Goal: Transaction & Acquisition: Purchase product/service

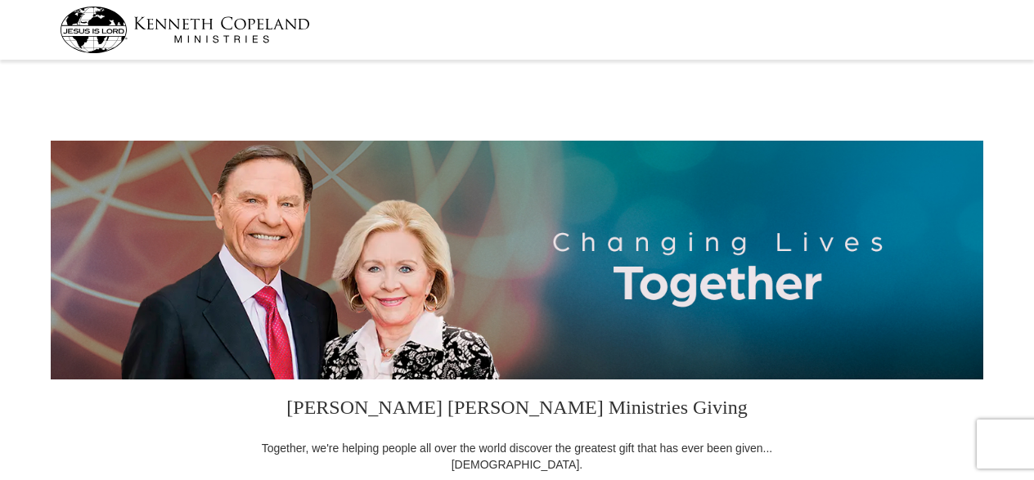
select select "VA"
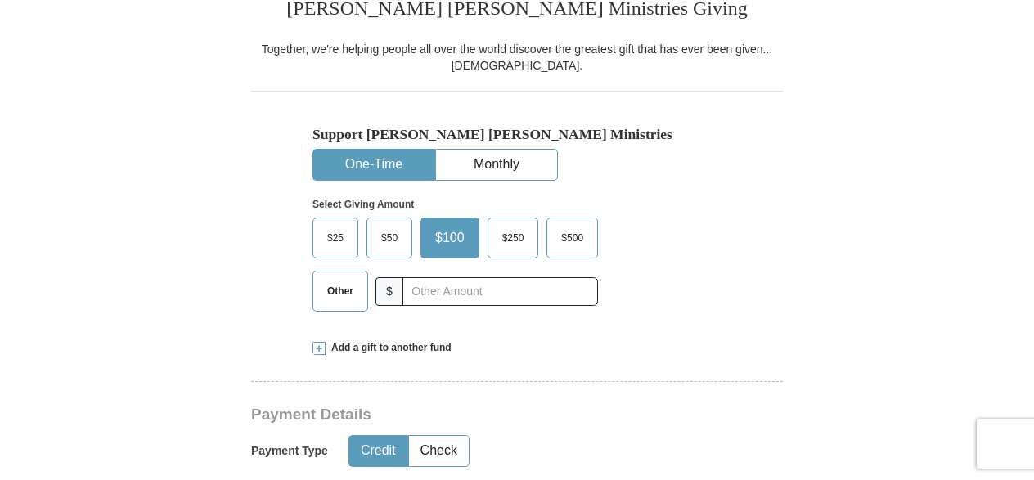
scroll to position [491, 0]
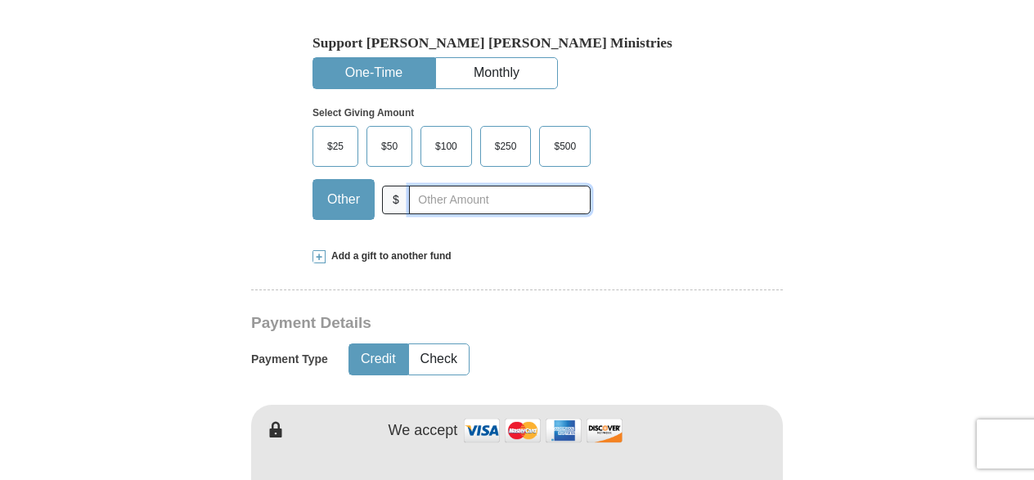
click at [504, 199] on input "text" at bounding box center [500, 200] width 182 height 29
type input "1000.00"
click at [449, 366] on button "Check" at bounding box center [439, 359] width 60 height 30
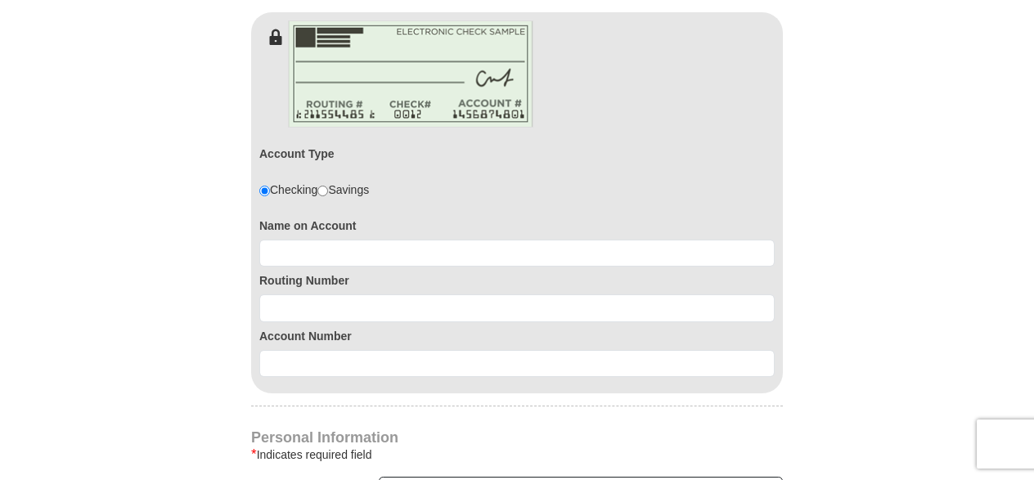
scroll to position [900, 0]
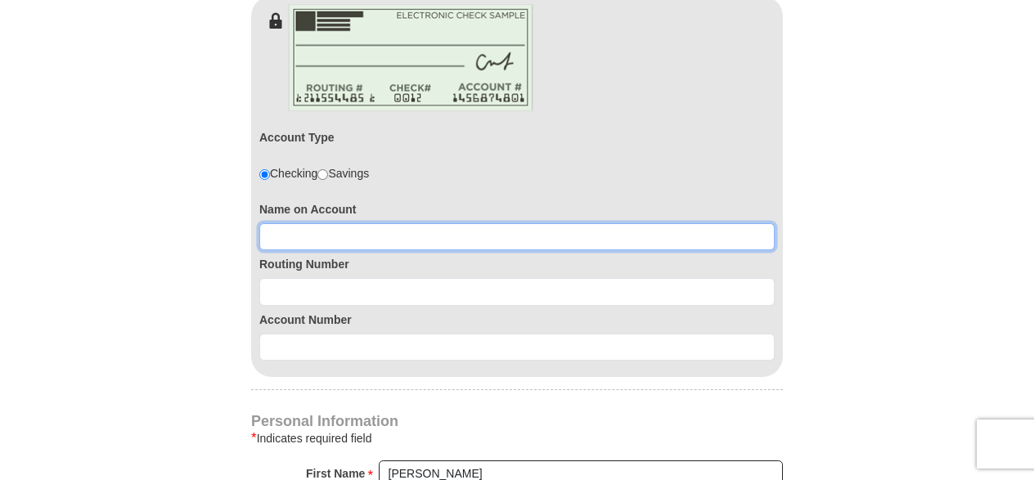
click at [439, 234] on input at bounding box center [516, 237] width 515 height 28
type input "[PERSON_NAME]"
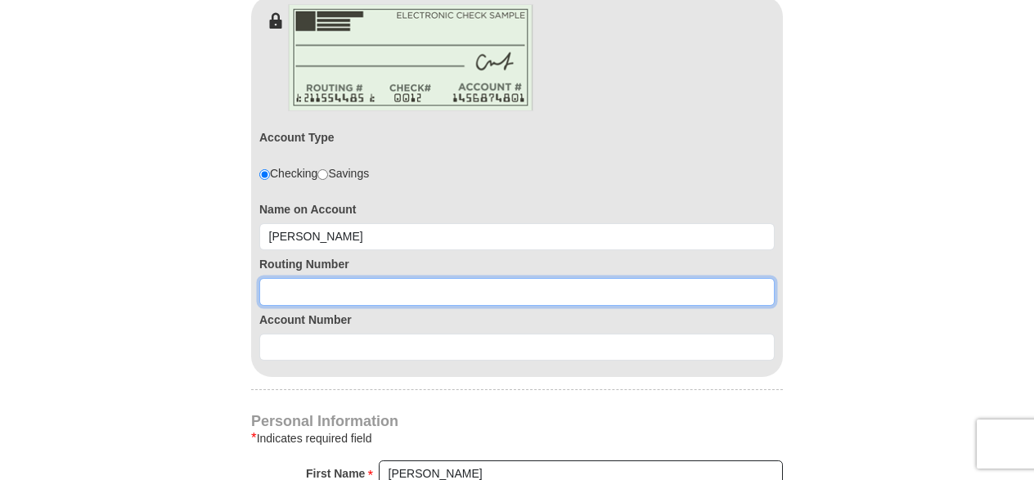
click at [370, 298] on input at bounding box center [516, 292] width 515 height 28
type input "9"
type input "055002707"
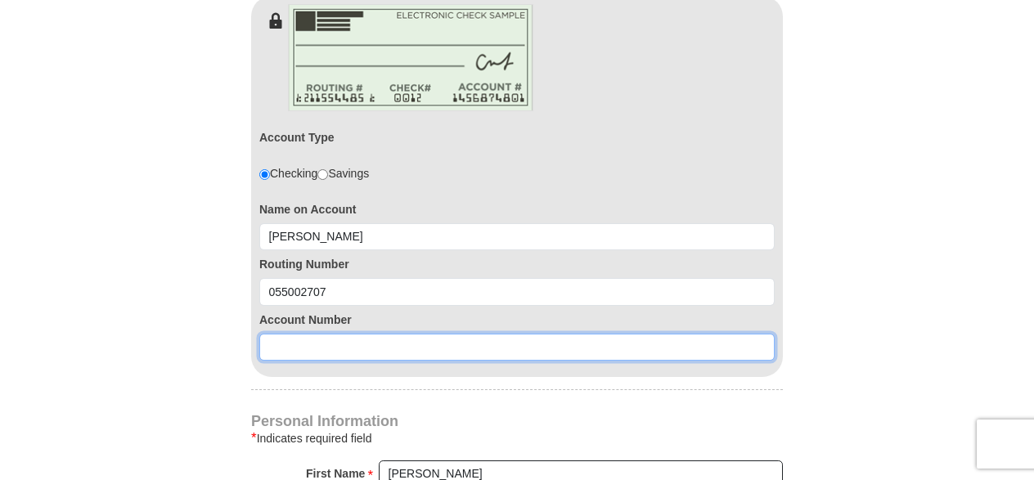
click at [324, 353] on input at bounding box center [516, 348] width 515 height 28
click at [288, 344] on input "100033022" at bounding box center [516, 348] width 515 height 28
click at [343, 342] on input "1000033022" at bounding box center [516, 348] width 515 height 28
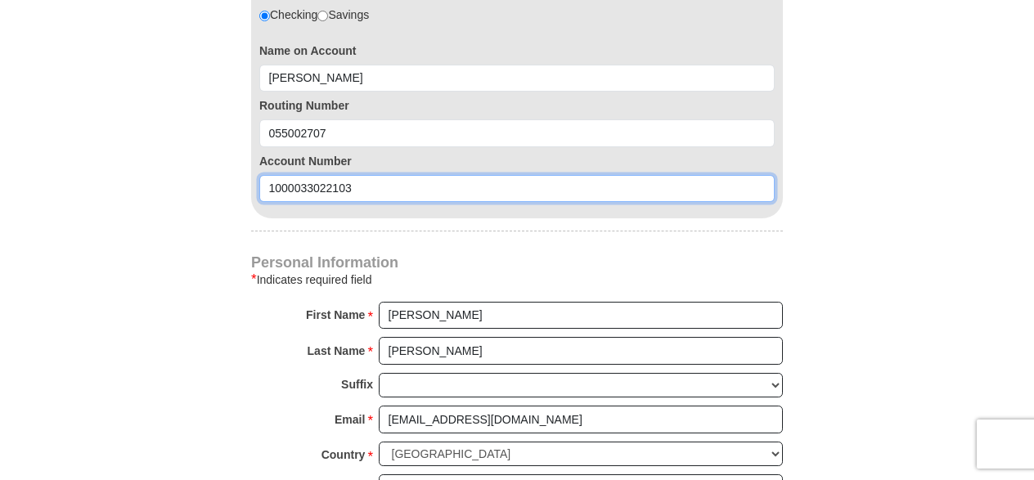
scroll to position [1064, 0]
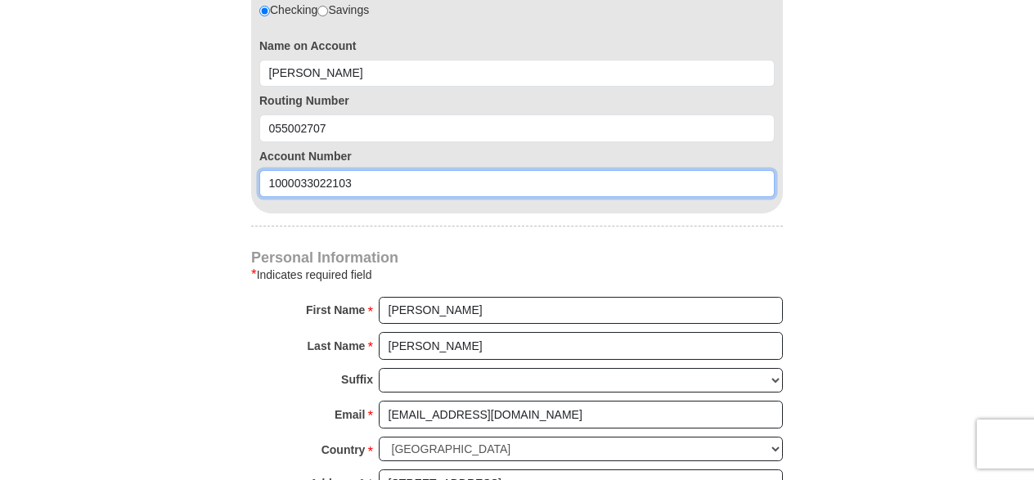
type input "1000033022103"
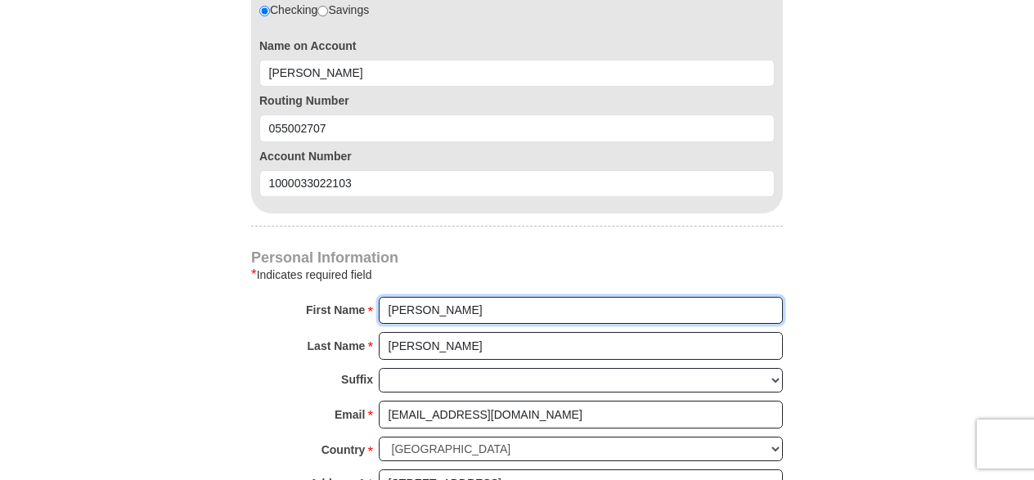
click at [422, 308] on input "[PERSON_NAME]" at bounding box center [581, 311] width 404 height 28
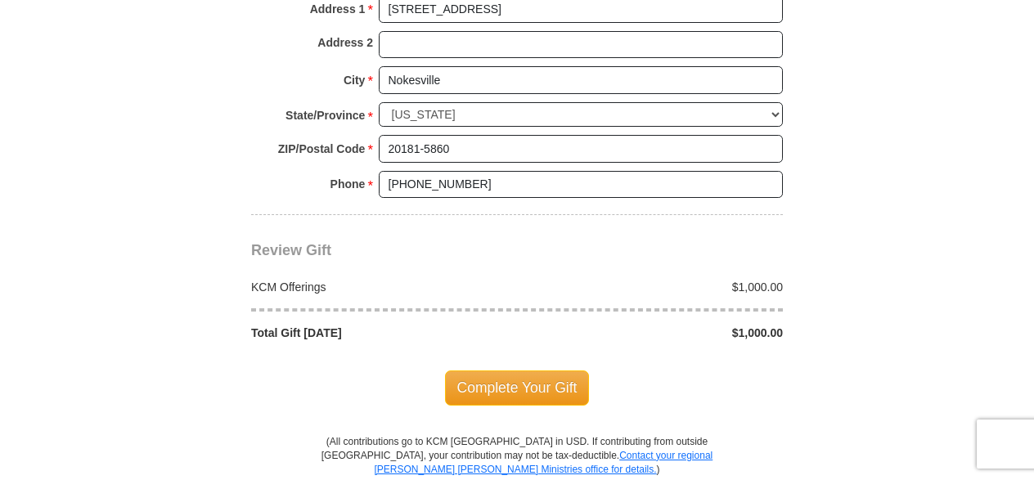
scroll to position [1555, 0]
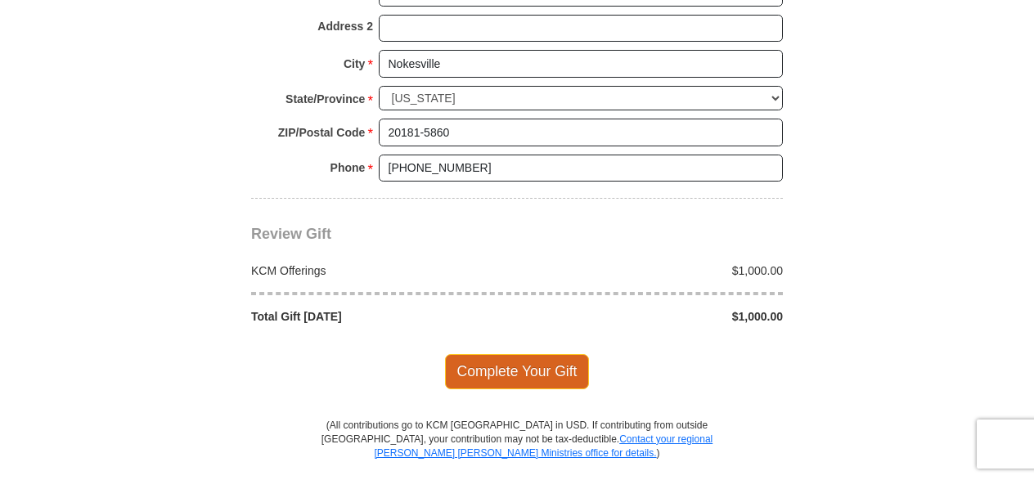
type input "[PERSON_NAME]"
click at [493, 356] on span "Complete Your Gift" at bounding box center [517, 371] width 145 height 34
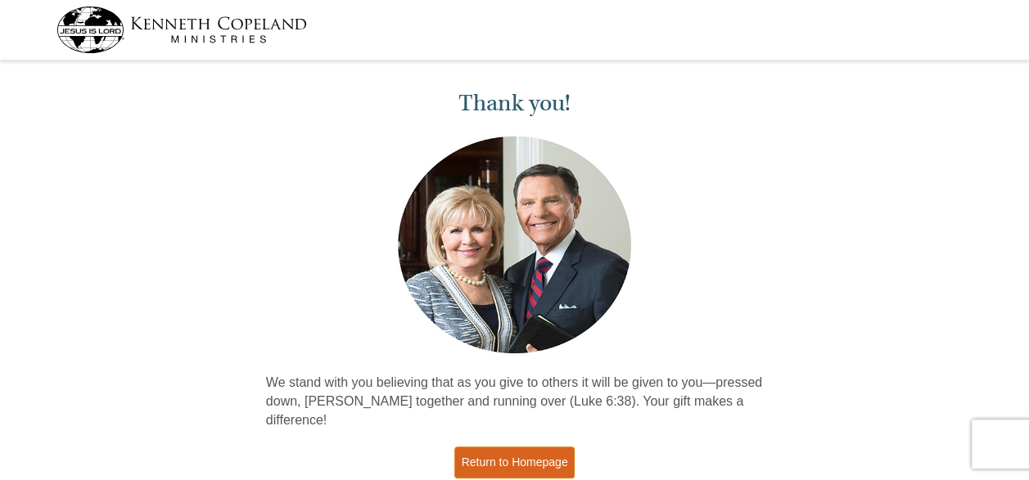
click at [509, 447] on link "Return to Homepage" at bounding box center [514, 463] width 121 height 32
